Goal: Information Seeking & Learning: Check status

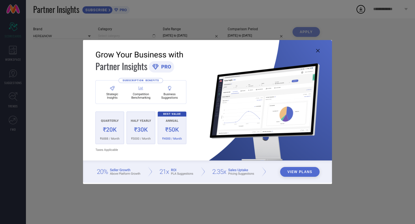
type input "All"
click at [319, 48] on img at bounding box center [207, 111] width 249 height 143
click at [318, 51] on icon at bounding box center [317, 50] width 3 height 3
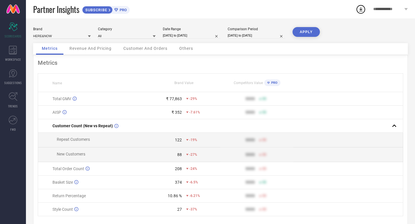
click at [172, 99] on div "₹ 77,863" at bounding box center [174, 99] width 16 height 5
click at [186, 97] on div "-29%" at bounding box center [191, 99] width 11 height 4
click at [121, 32] on div "Category All" at bounding box center [127, 33] width 58 height 12
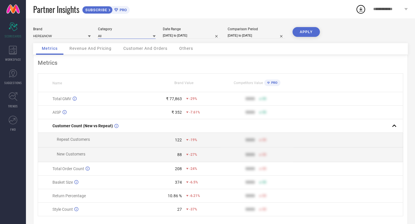
click at [120, 37] on input at bounding box center [127, 36] width 58 height 6
type input "d"
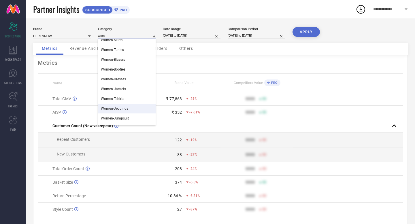
scroll to position [143, 0]
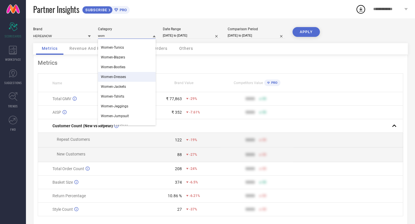
type input "wom"
click at [112, 78] on span "Women-Dresses" at bounding box center [113, 77] width 25 height 4
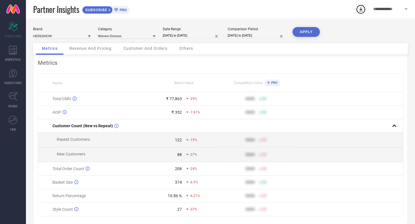
click at [310, 34] on button "APPLY" at bounding box center [306, 32] width 27 height 10
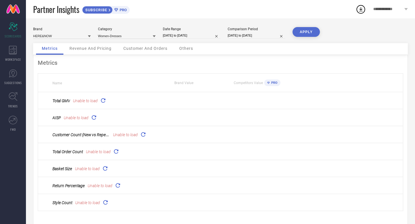
click at [103, 102] on icon at bounding box center [103, 100] width 7 height 7
click at [93, 119] on icon at bounding box center [93, 117] width 7 height 7
